Goal: Check status: Check status

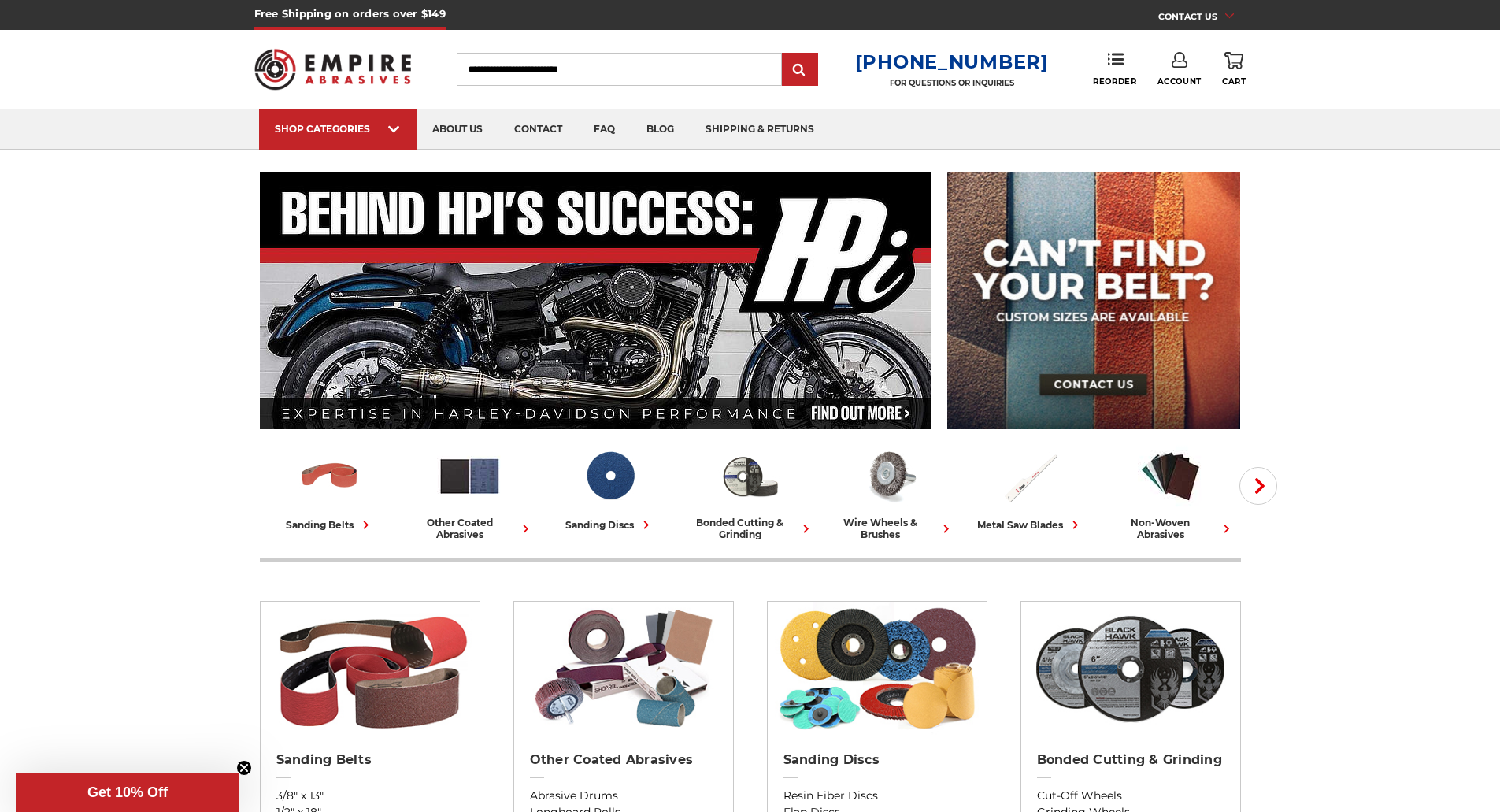
click at [1179, 65] on icon at bounding box center [1180, 60] width 16 height 16
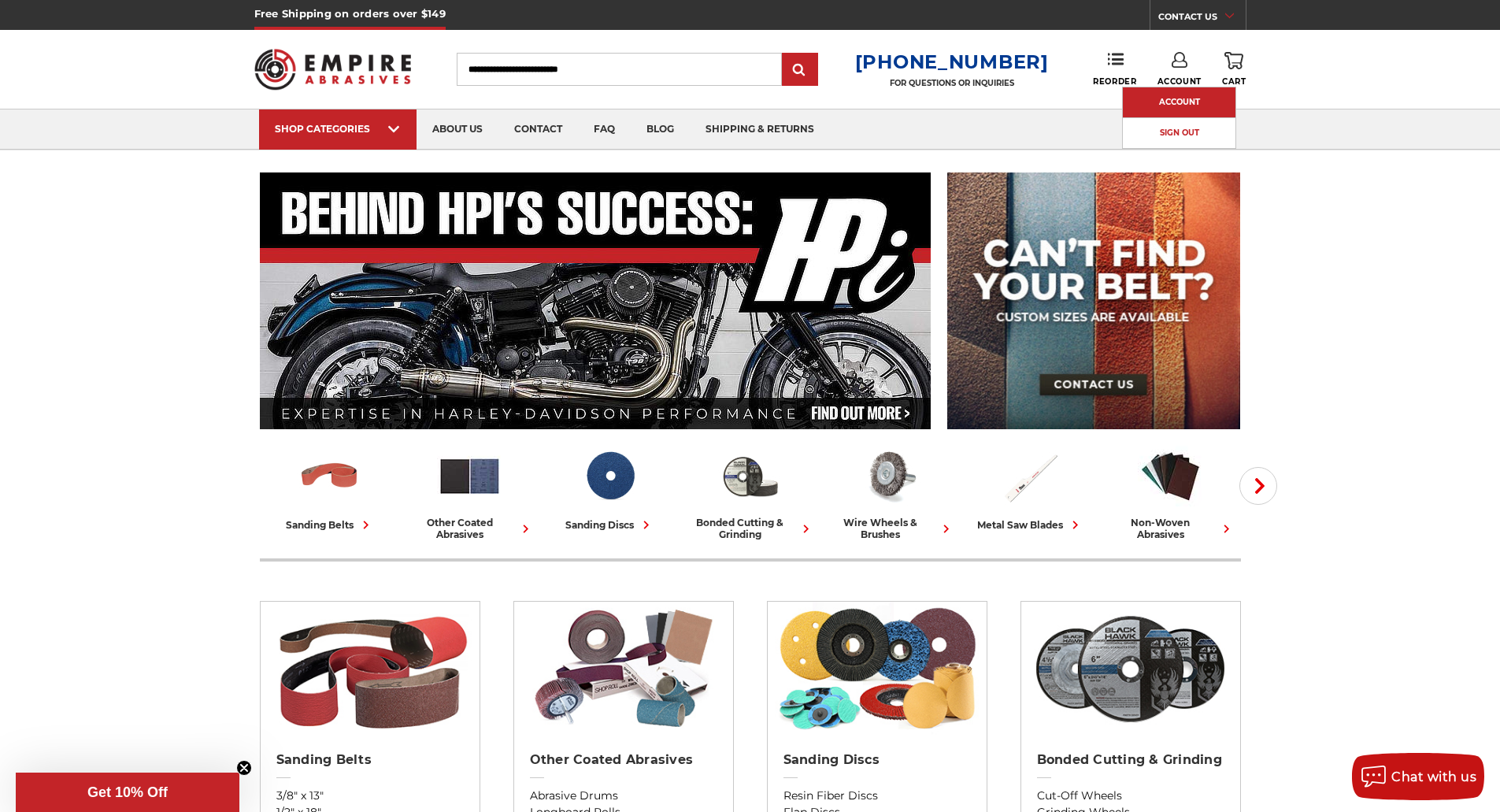
click at [1159, 105] on link "Account" at bounding box center [1179, 102] width 112 height 30
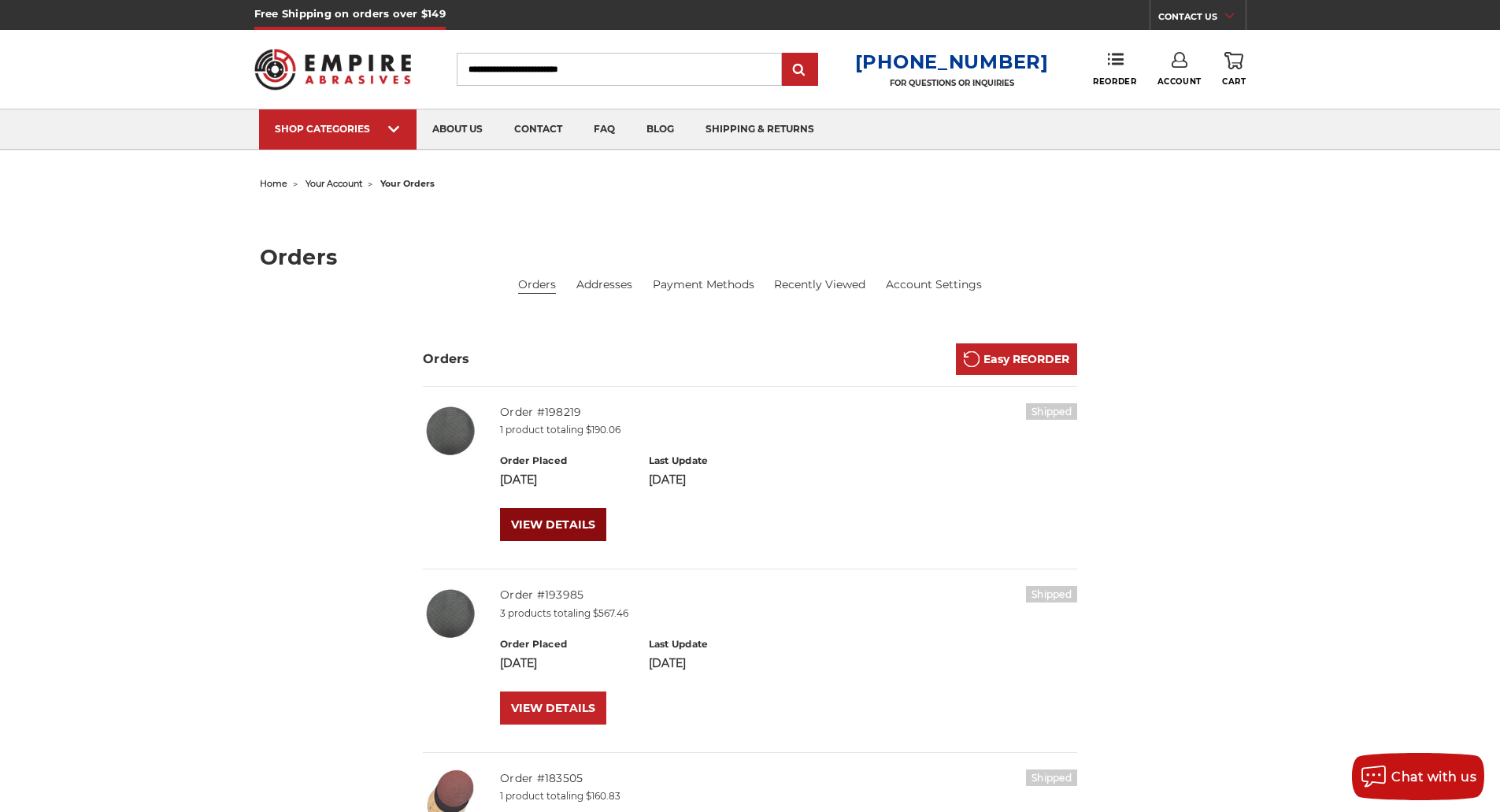
click at [549, 518] on link "VIEW DETAILS" at bounding box center [553, 524] width 106 height 34
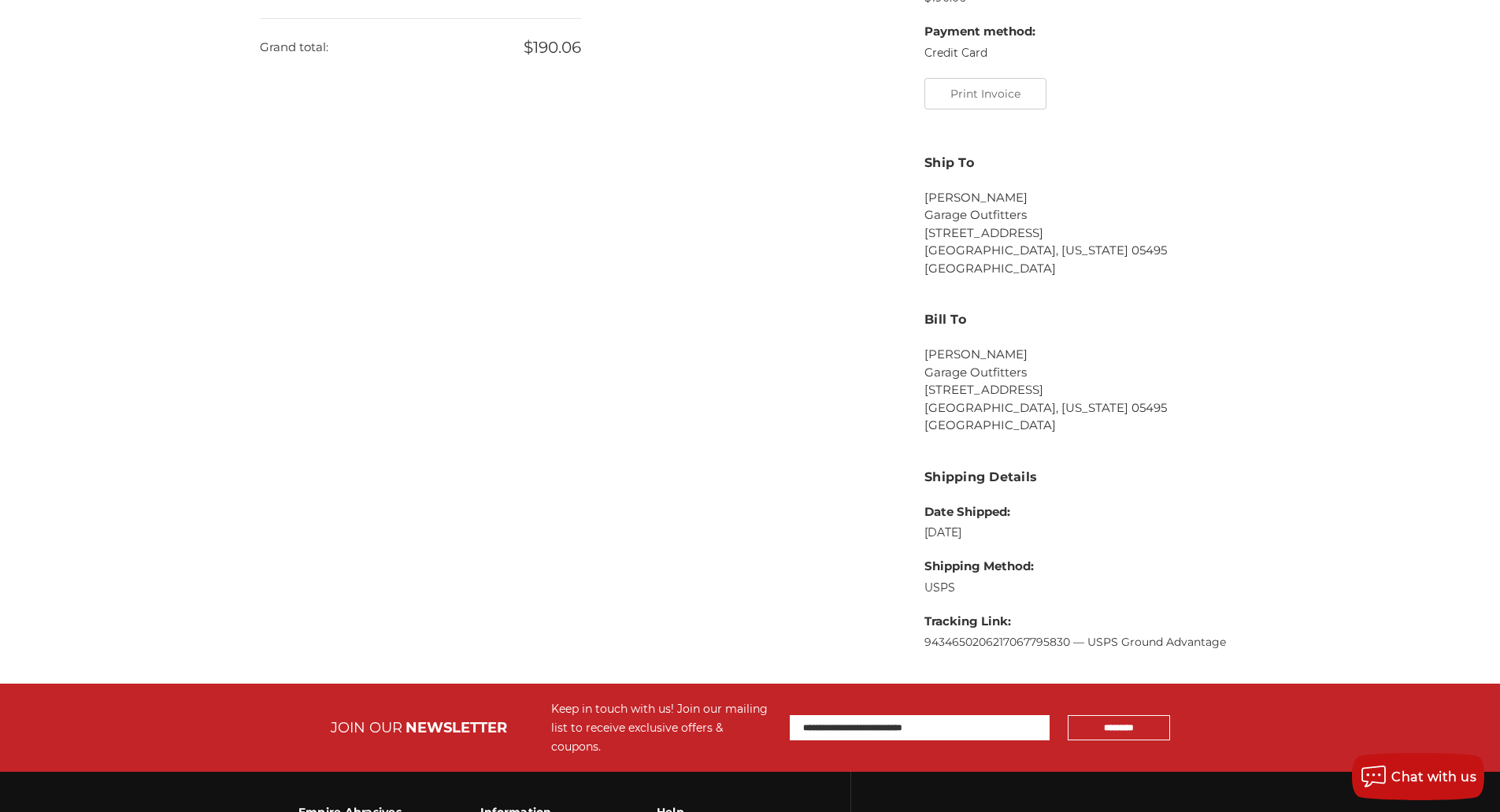
scroll to position [644, 0]
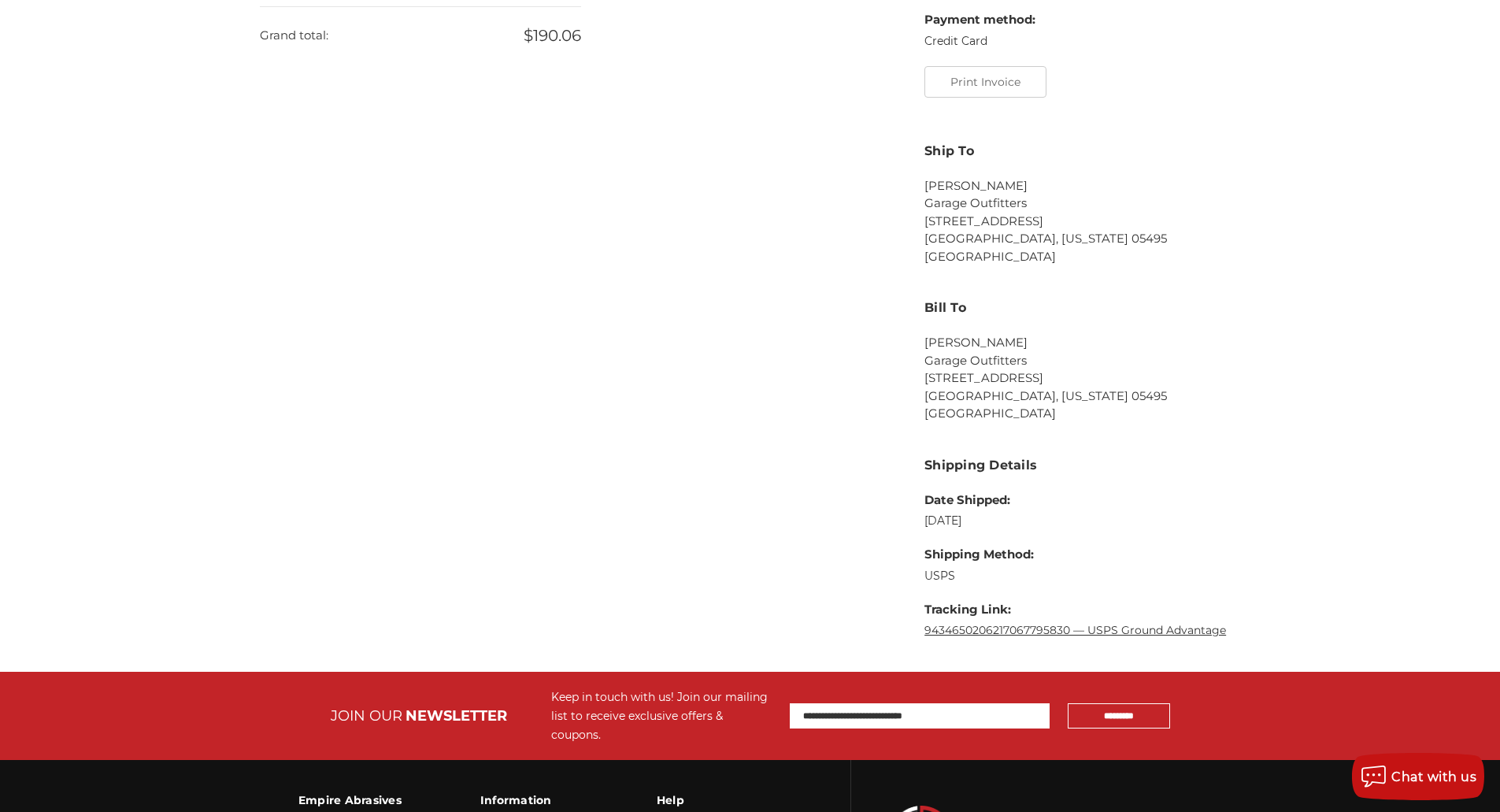
drag, startPoint x: 910, startPoint y: 635, endPoint x: 1067, endPoint y: 636, distance: 157.0
click at [1067, 636] on div "Order Contents Items shipped to [STREET_ADDRESS][US_STATE] Checkbox 538667 labe…" at bounding box center [750, 177] width 997 height 956
copy link "9434650206217067795830"
